Goal: Task Accomplishment & Management: Manage account settings

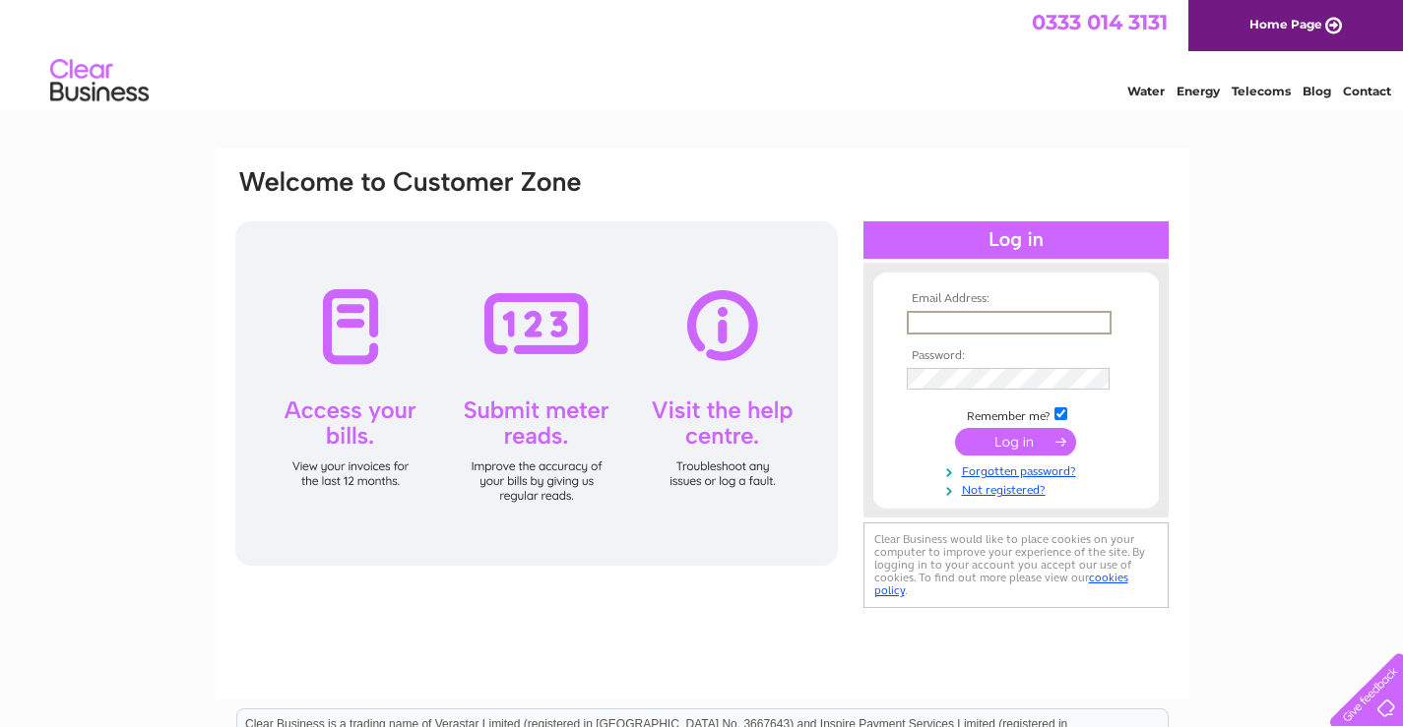
click at [965, 319] on input "text" at bounding box center [1009, 323] width 205 height 24
type input "[EMAIL_ADDRESS][PERSON_NAME][DOMAIN_NAME]"
click at [955, 428] on input "submit" at bounding box center [1015, 442] width 121 height 28
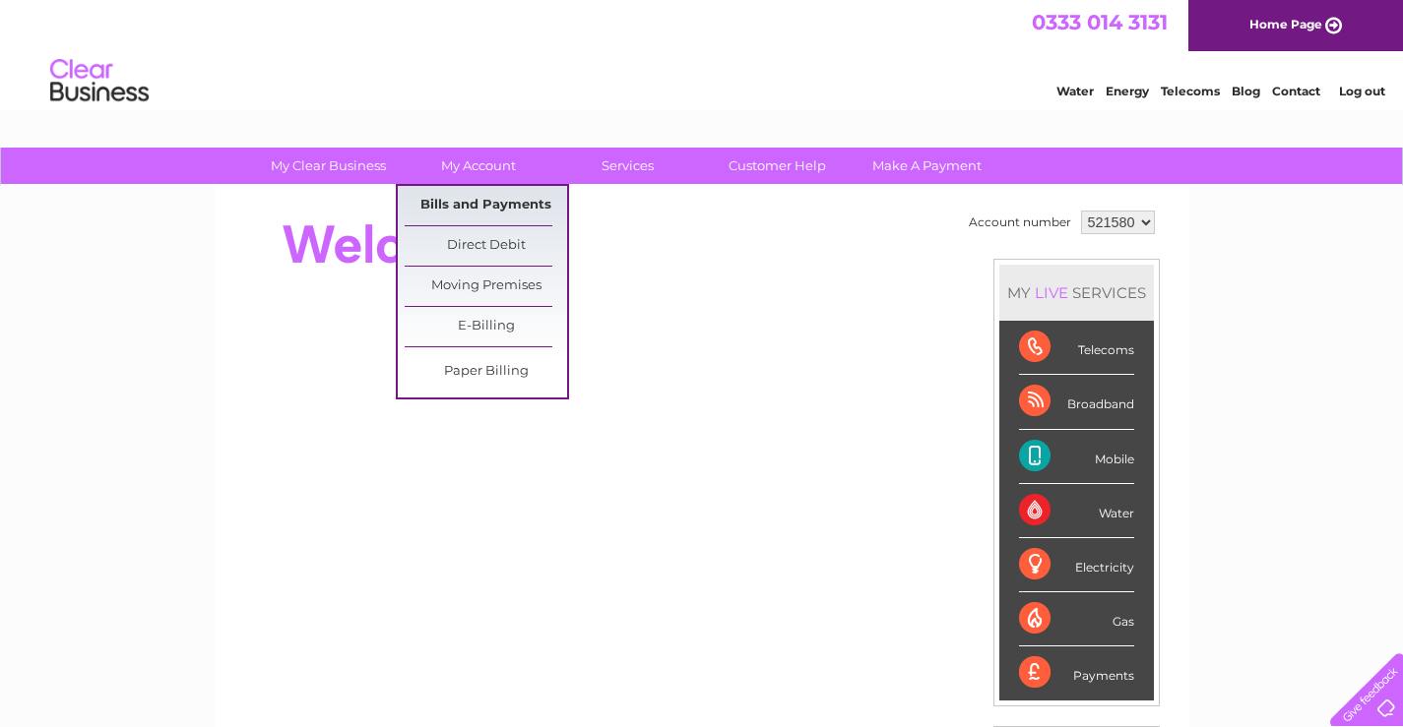
click at [494, 201] on link "Bills and Payments" at bounding box center [486, 205] width 162 height 39
click at [449, 205] on link "Bills and Payments" at bounding box center [486, 205] width 162 height 39
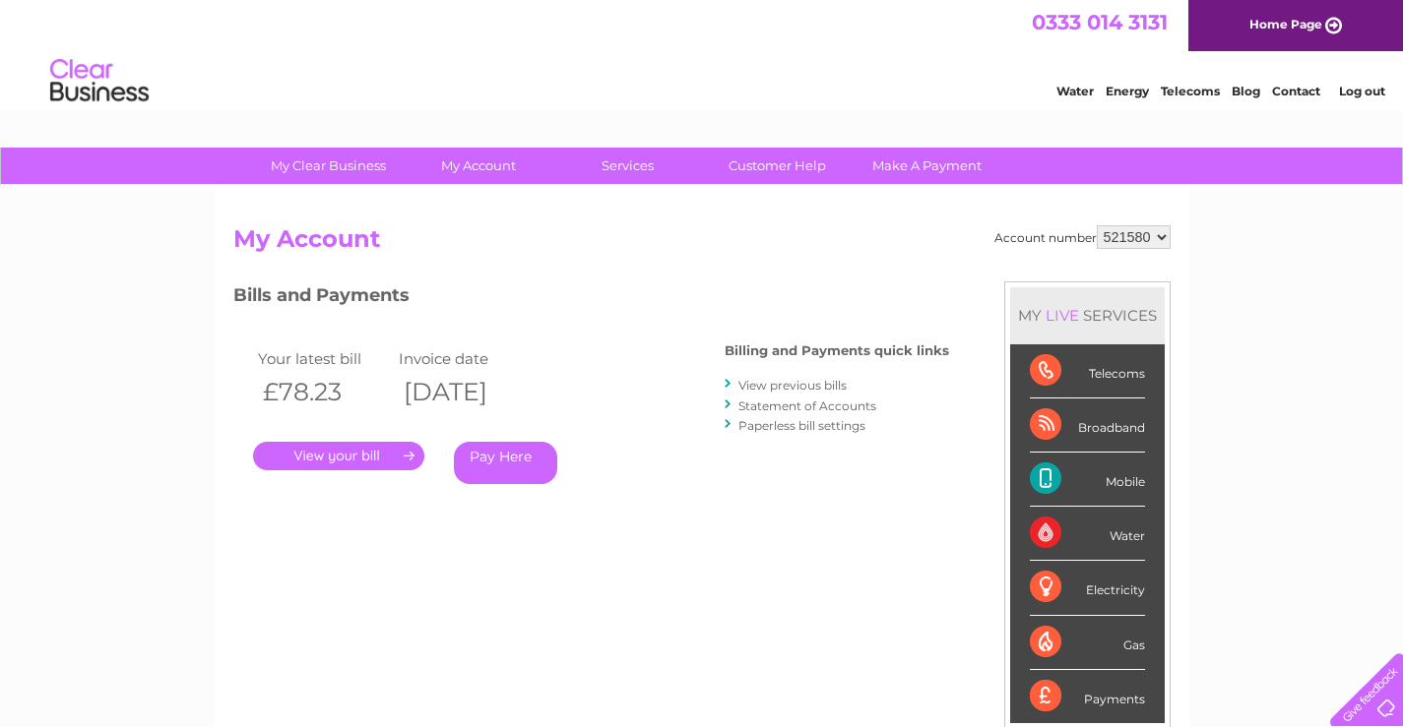
click at [814, 388] on link "View previous bills" at bounding box center [792, 385] width 108 height 15
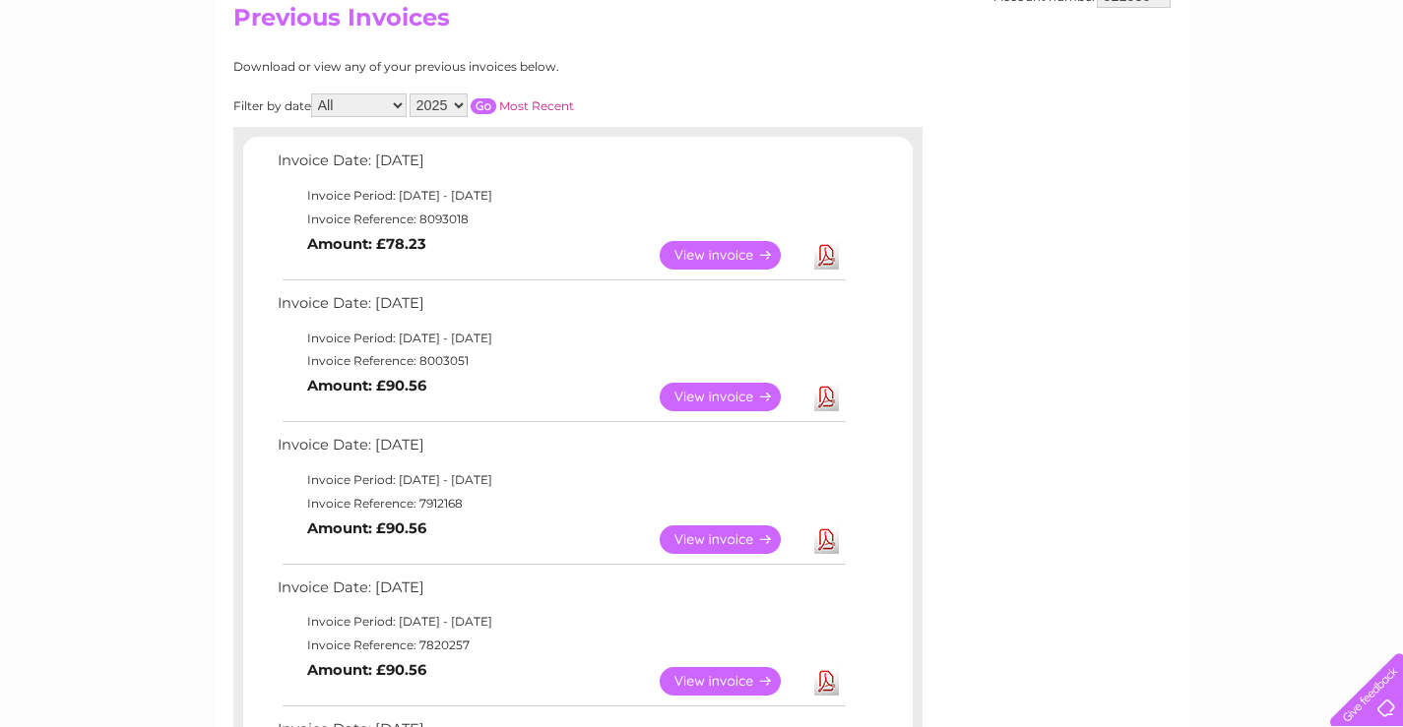
scroll to position [197, 0]
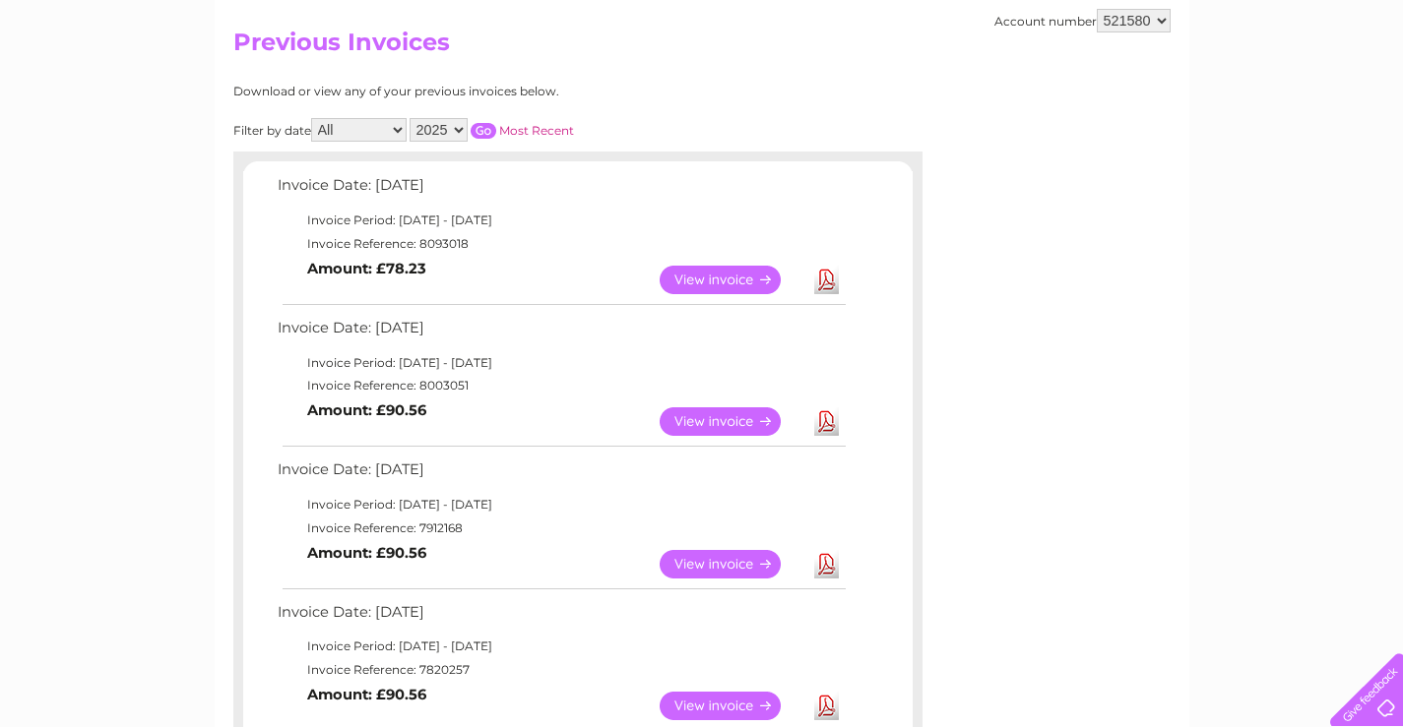
click at [699, 276] on link "View" at bounding box center [731, 280] width 145 height 29
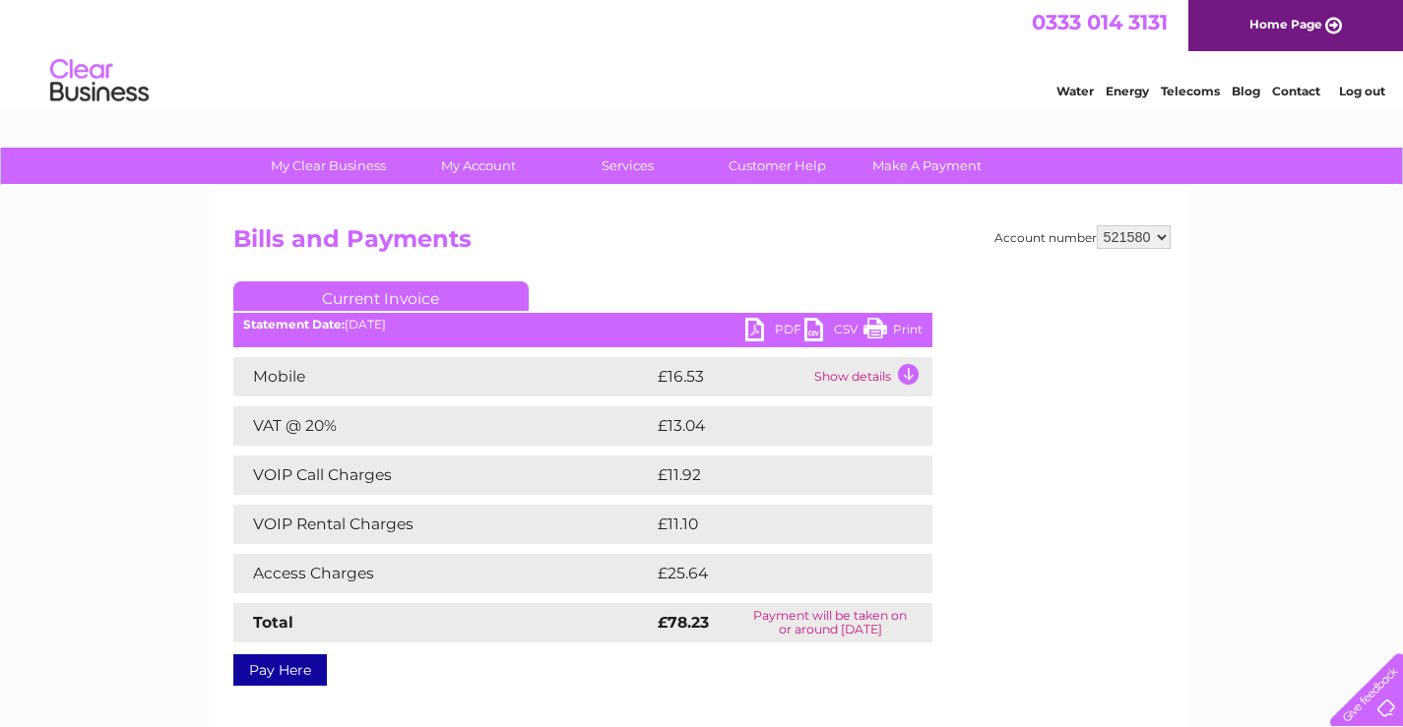
click at [907, 370] on td "Show details" at bounding box center [870, 376] width 123 height 39
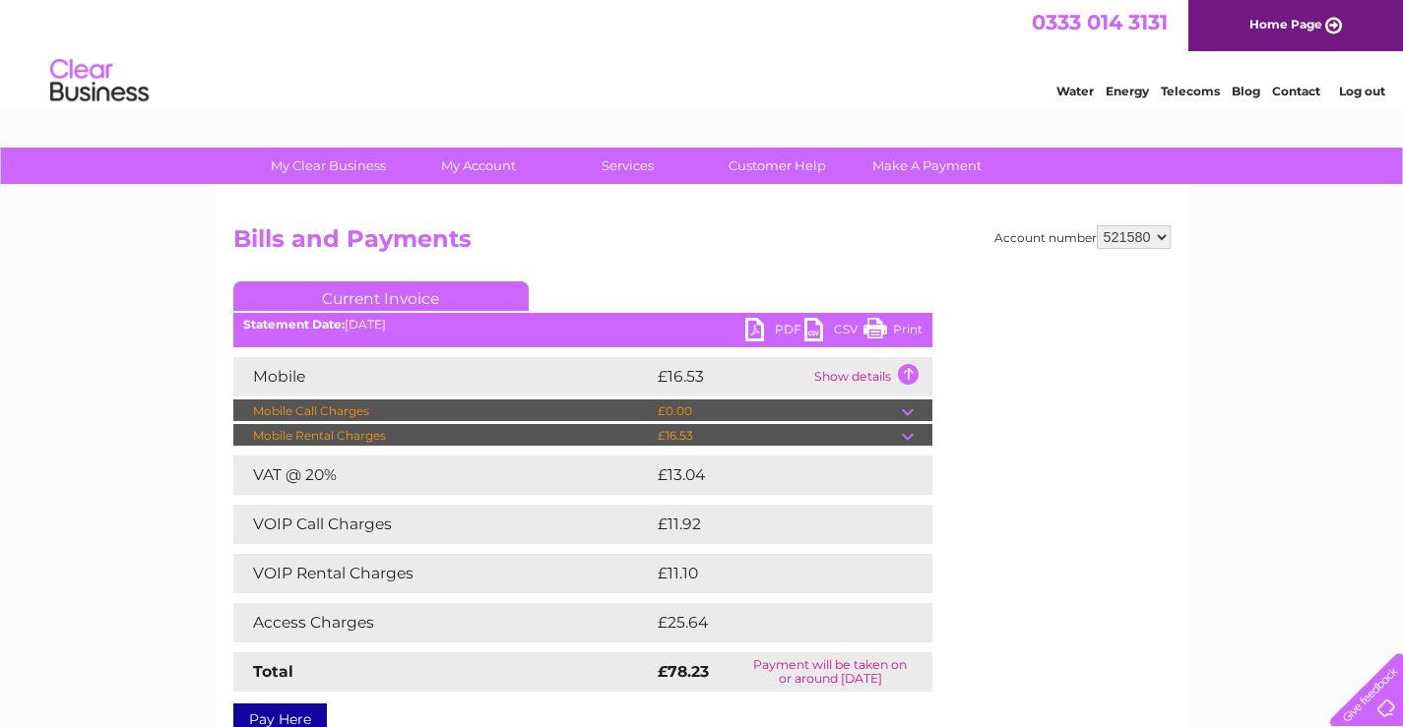
click at [136, 374] on div "My Clear Business Login Details My Details My Preferences Link Account My Accou…" at bounding box center [701, 616] width 1403 height 937
click at [882, 330] on link "Print" at bounding box center [892, 332] width 59 height 29
